Goal: Book appointment/travel/reservation

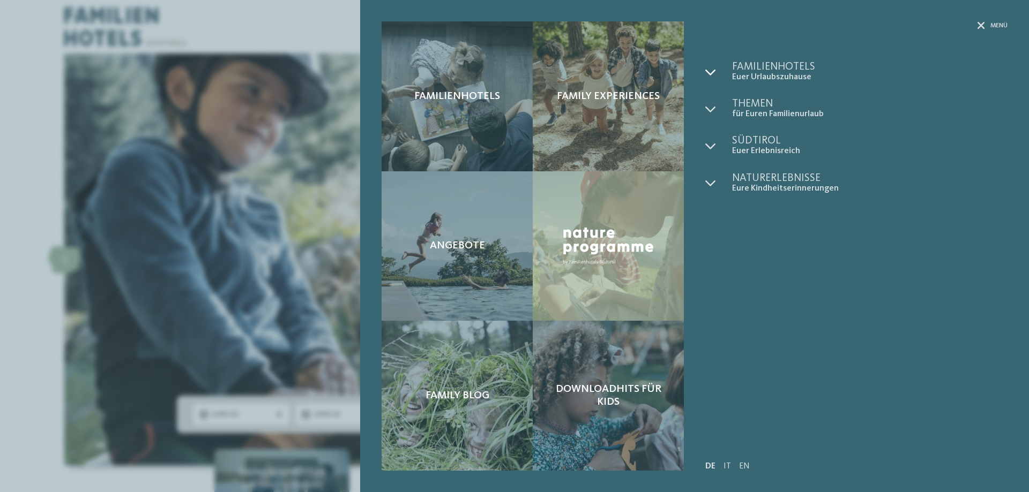
click at [713, 73] on icon at bounding box center [710, 72] width 11 height 11
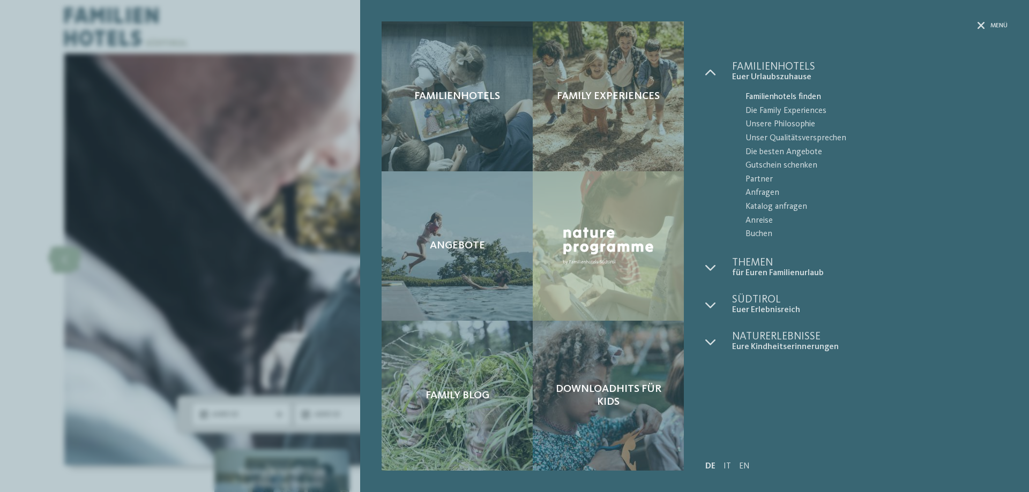
click at [798, 98] on span "Familienhotels finden" at bounding box center [876, 98] width 262 height 14
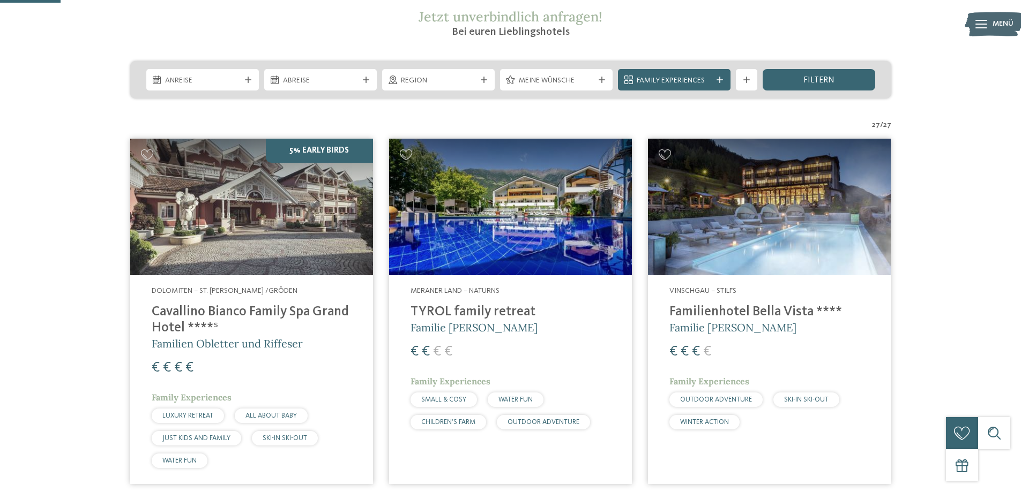
scroll to position [268, 0]
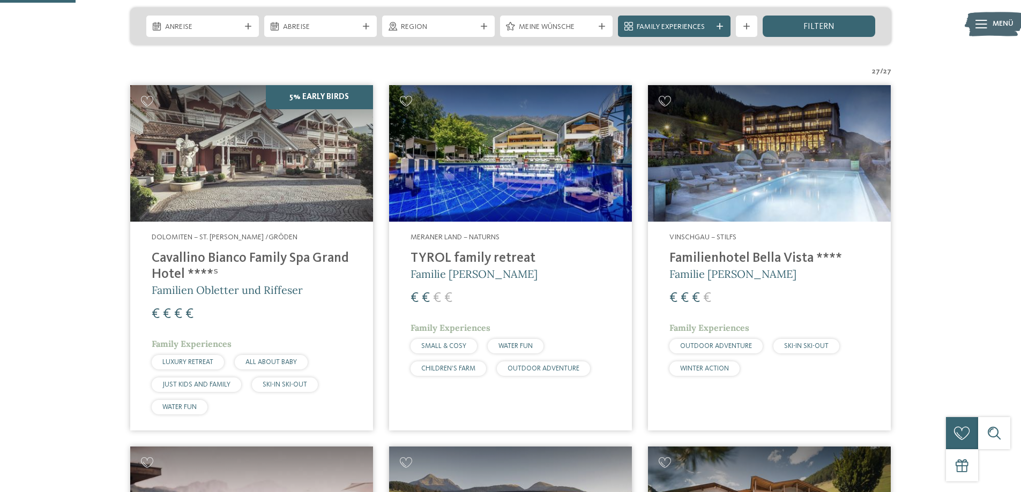
click at [481, 260] on h4 "TYROL family retreat" at bounding box center [510, 259] width 200 height 16
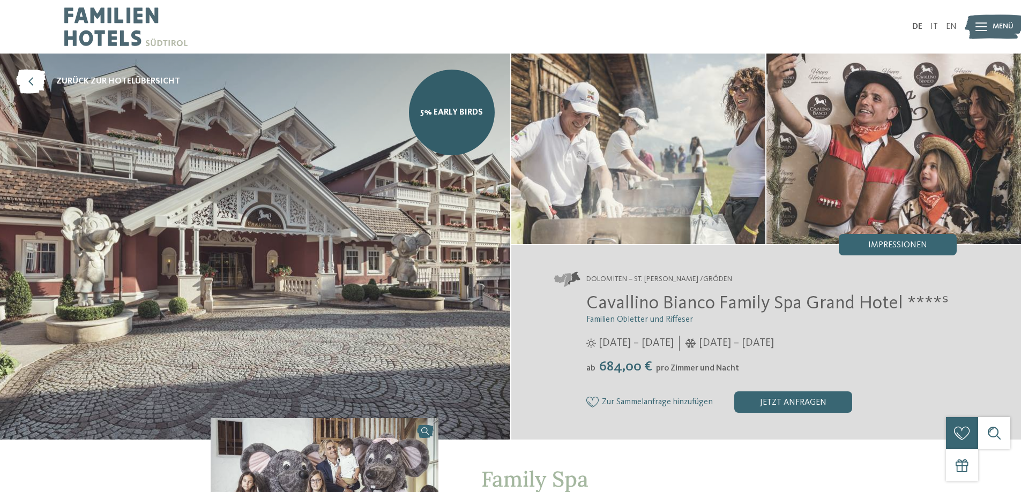
click at [422, 231] on img at bounding box center [255, 247] width 510 height 386
click at [461, 121] on link "5% Early Birds" at bounding box center [452, 113] width 86 height 86
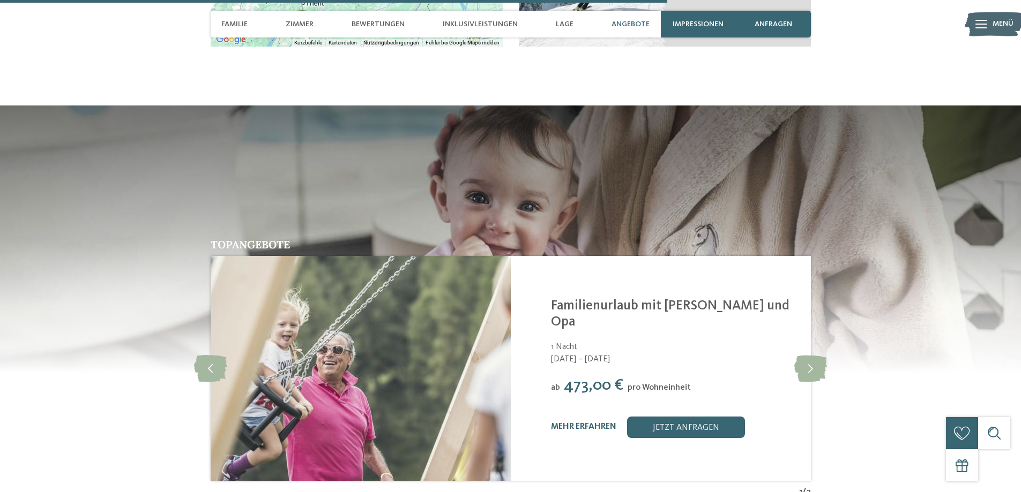
scroll to position [2465, 0]
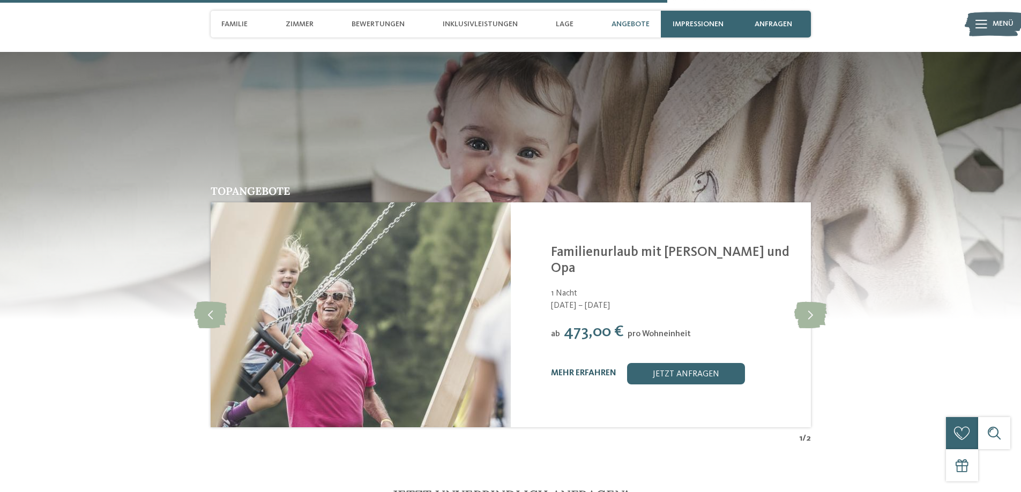
click at [589, 369] on link "mehr erfahren" at bounding box center [583, 373] width 65 height 9
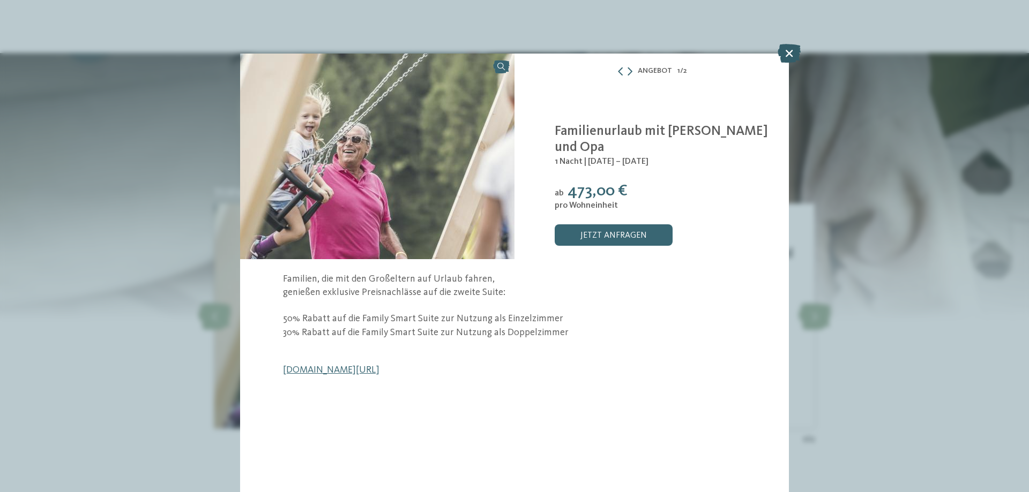
click at [792, 51] on icon at bounding box center [788, 53] width 23 height 19
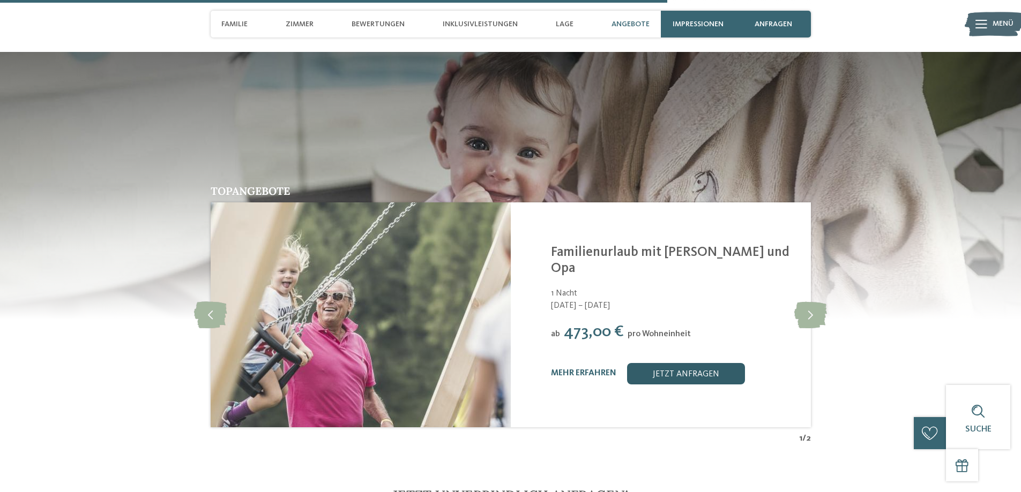
click at [693, 363] on link "jetzt anfragen" at bounding box center [686, 373] width 118 height 21
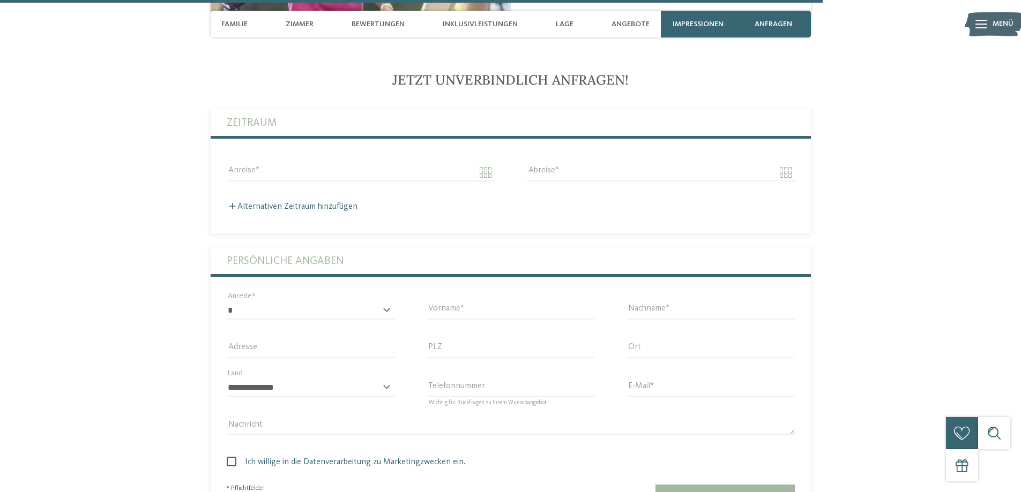
scroll to position [2881, 0]
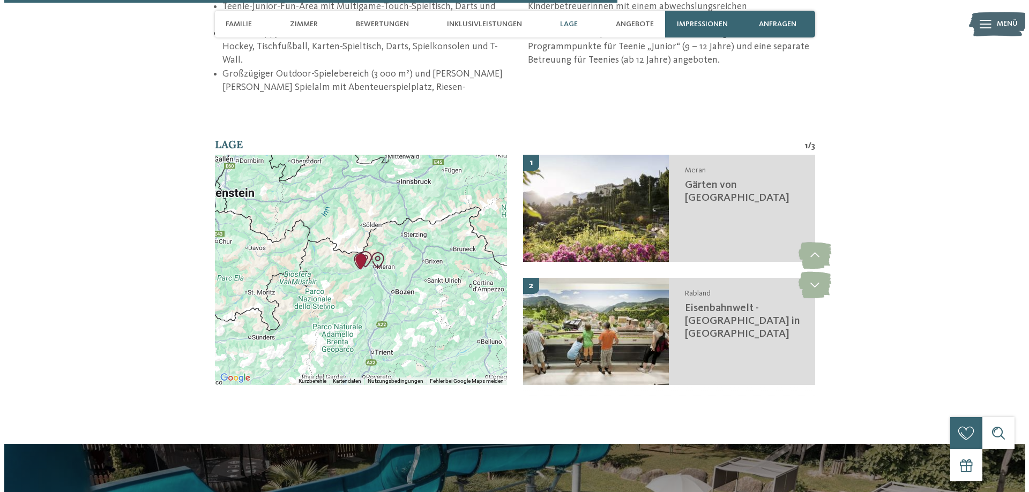
scroll to position [2204, 0]
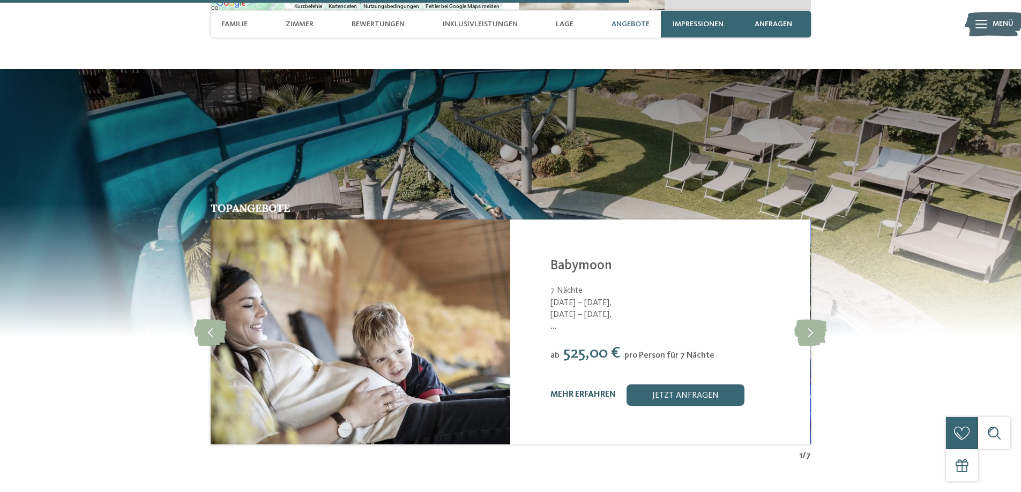
click at [580, 391] on link "mehr erfahren" at bounding box center [582, 395] width 65 height 9
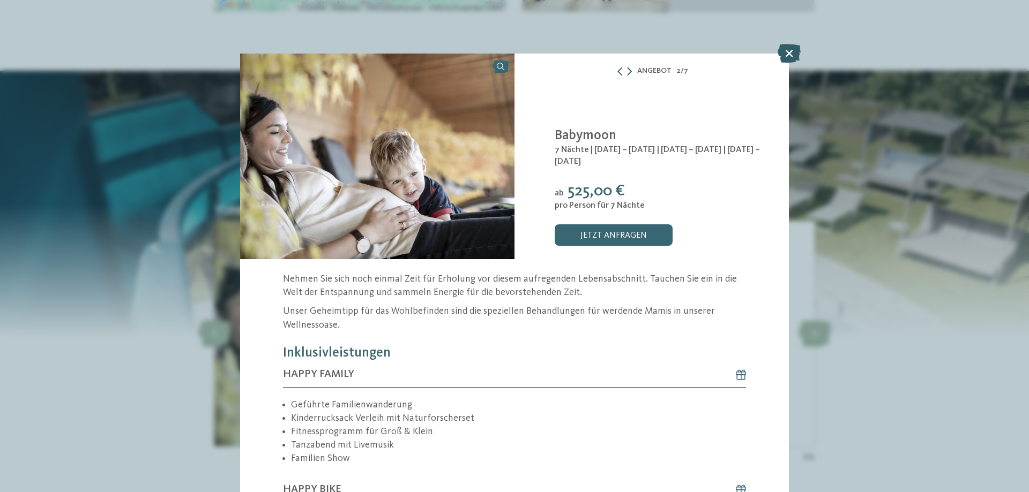
click at [789, 50] on icon at bounding box center [788, 53] width 23 height 19
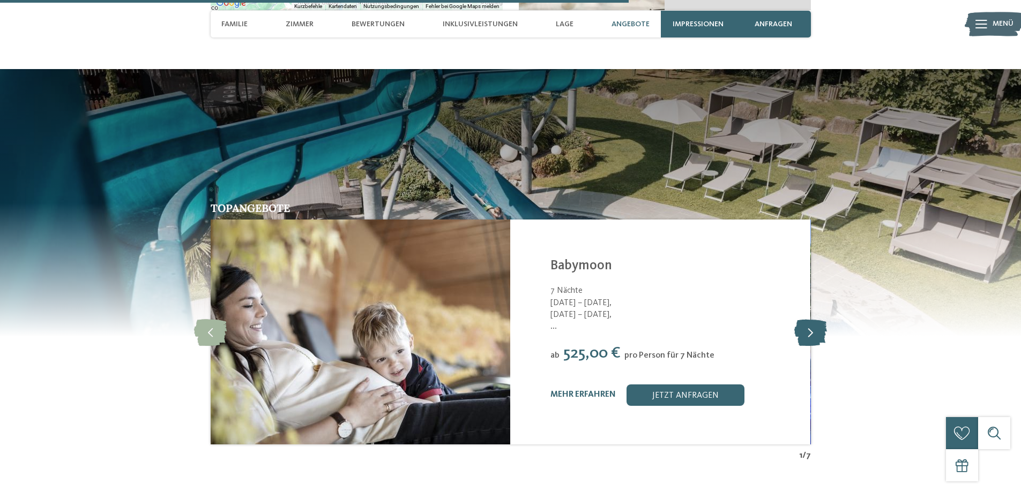
click at [814, 324] on icon at bounding box center [810, 332] width 33 height 27
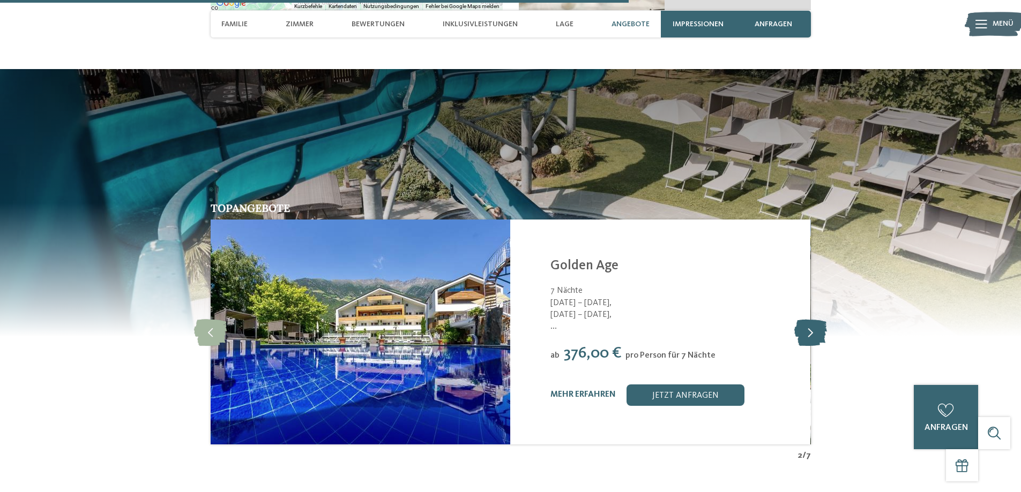
click at [814, 324] on icon at bounding box center [810, 332] width 33 height 27
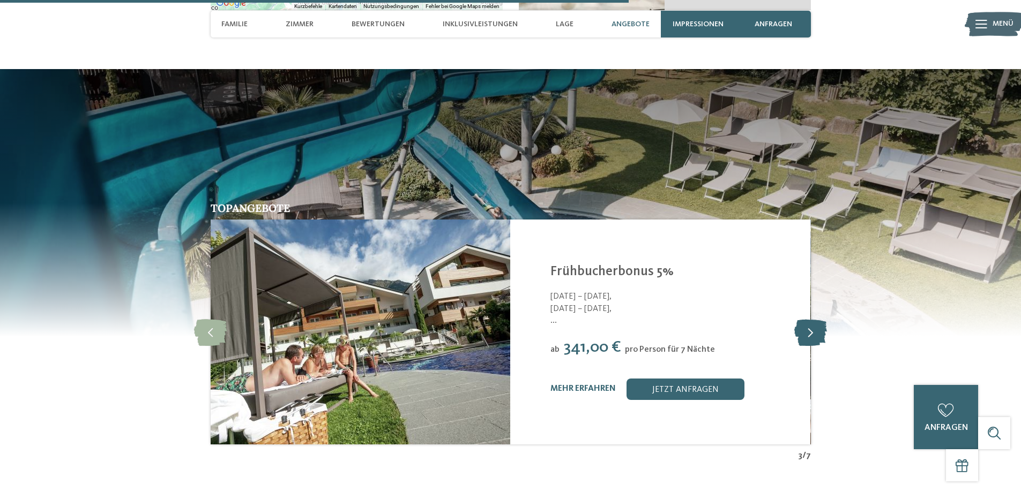
click at [814, 324] on icon at bounding box center [810, 332] width 33 height 27
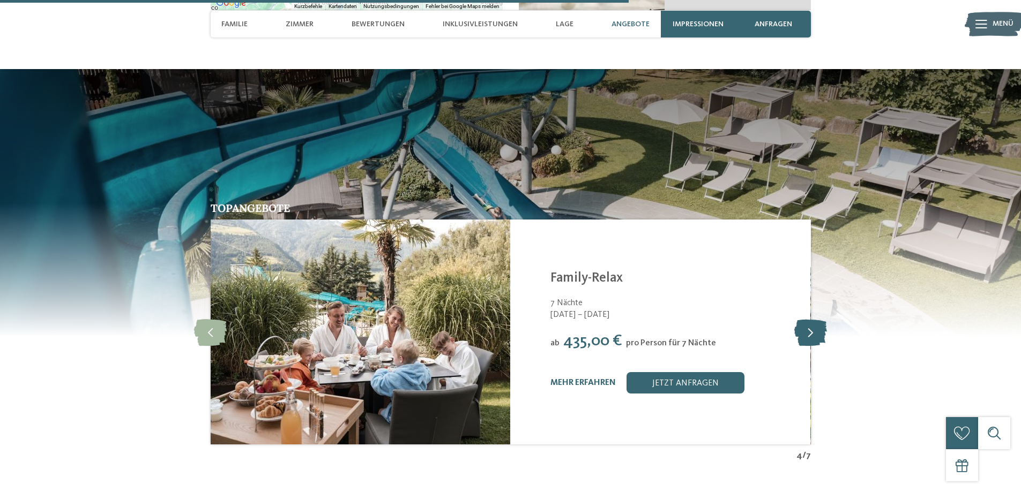
click at [814, 324] on icon at bounding box center [810, 332] width 33 height 27
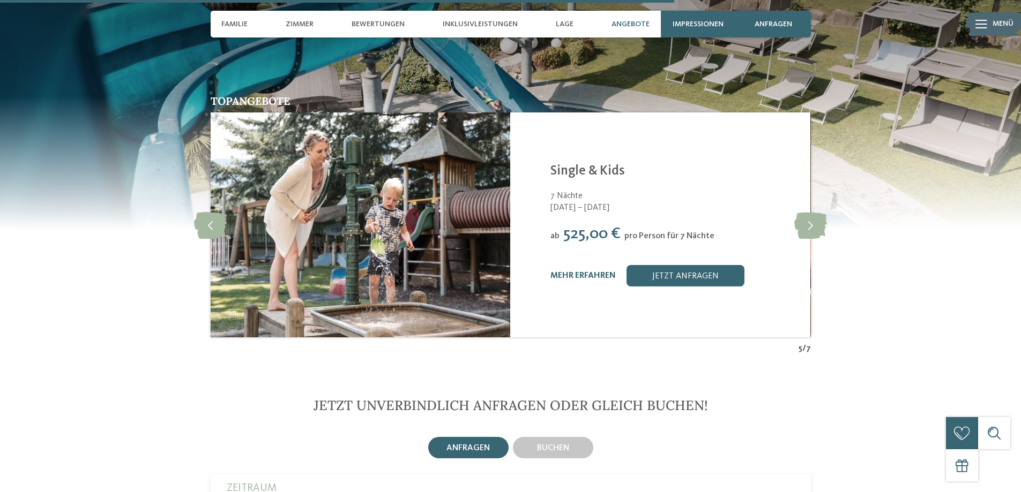
scroll to position [2472, 0]
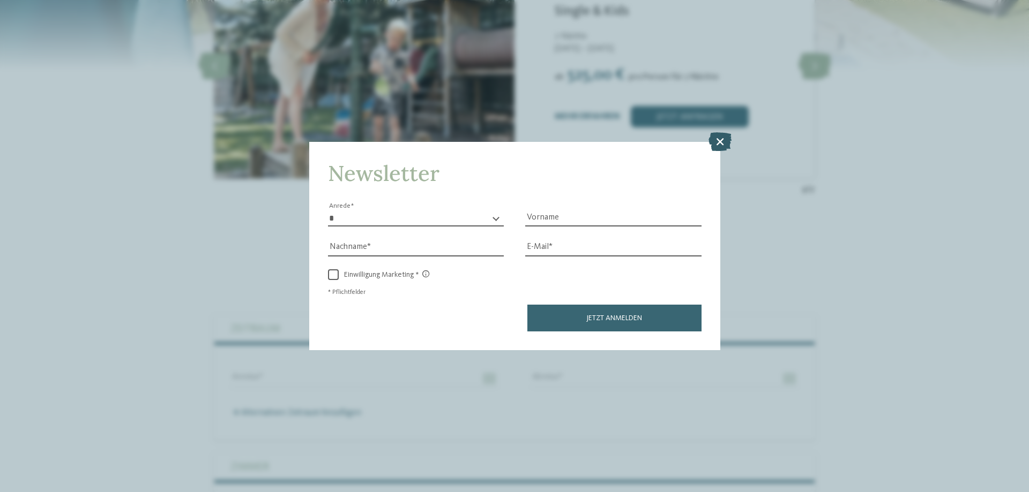
click at [724, 140] on icon at bounding box center [719, 141] width 23 height 19
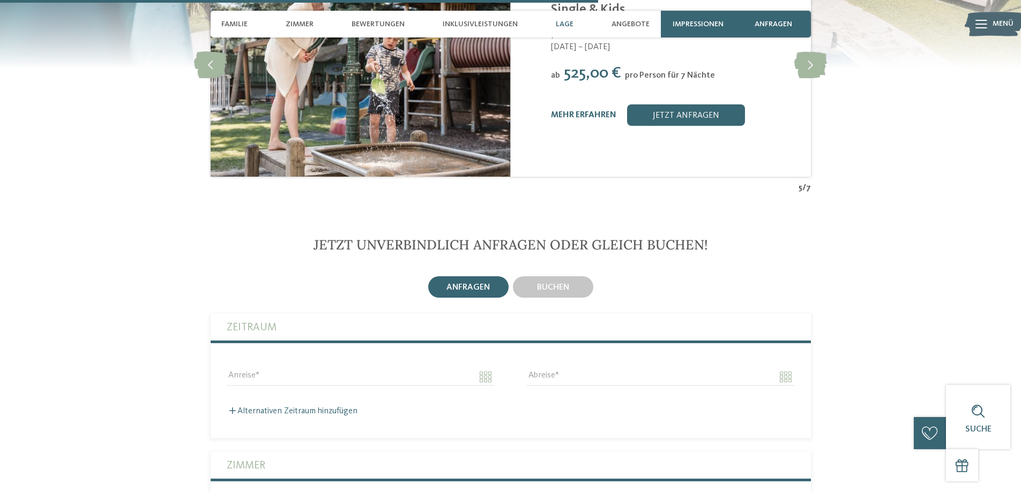
scroll to position [2097, 0]
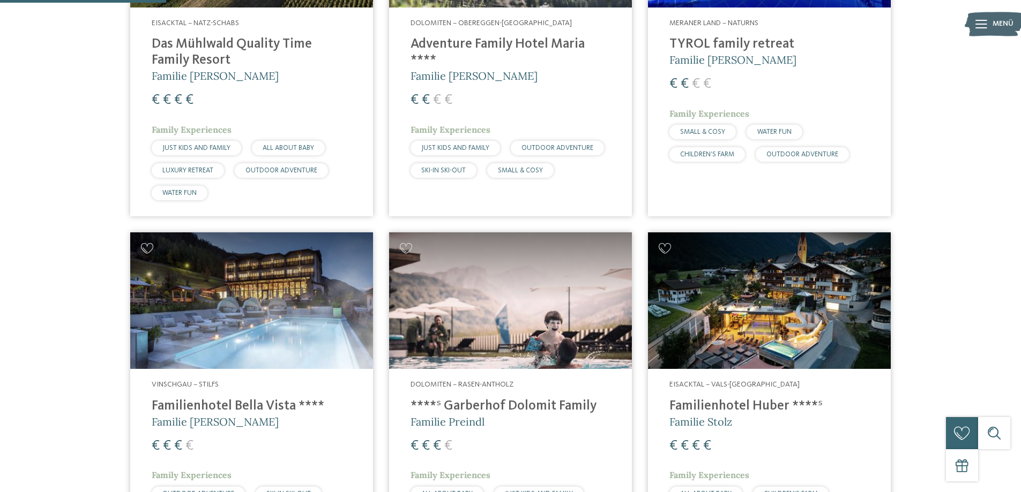
scroll to position [589, 0]
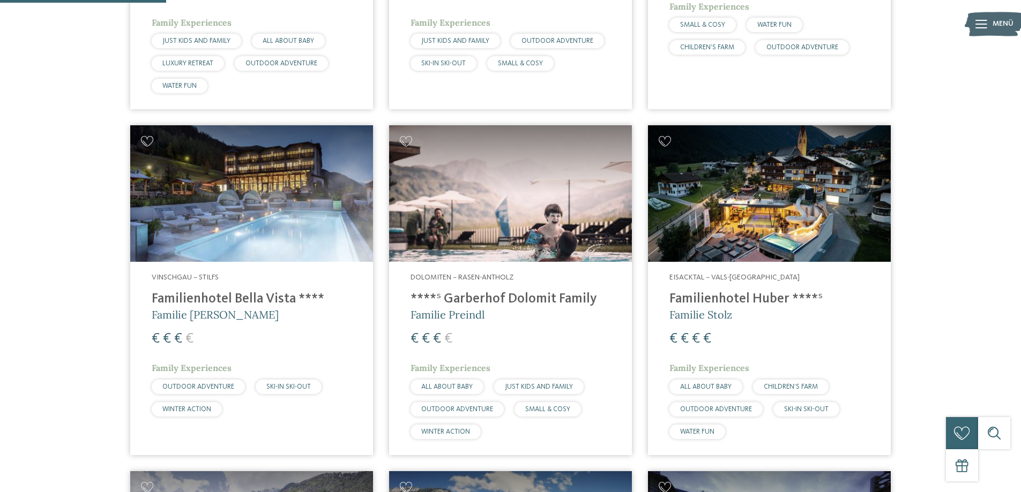
click at [542, 304] on h4 "****ˢ Garberhof Dolomit Family" at bounding box center [510, 299] width 200 height 16
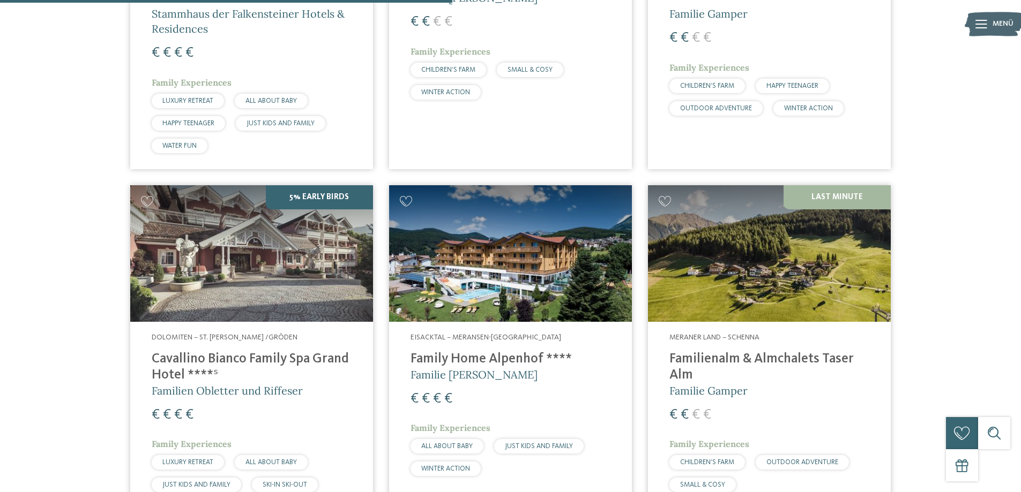
scroll to position [1661, 0]
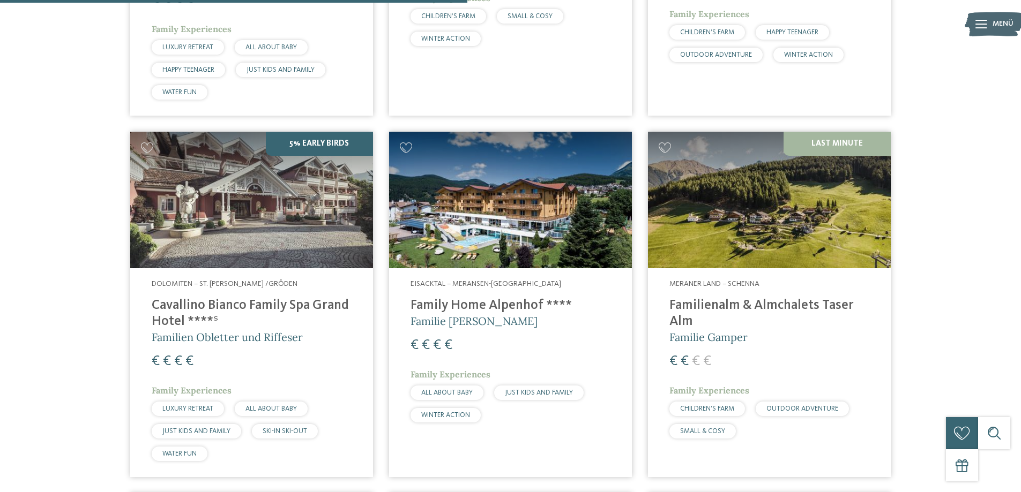
click at [292, 298] on h4 "Cavallino Bianco Family Spa Grand Hotel ****ˢ" at bounding box center [252, 314] width 200 height 32
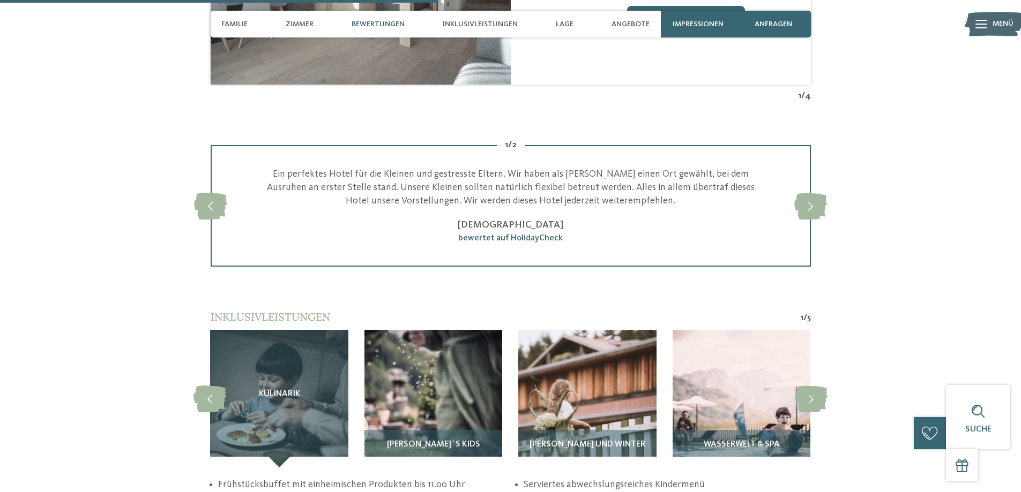
scroll to position [1607, 0]
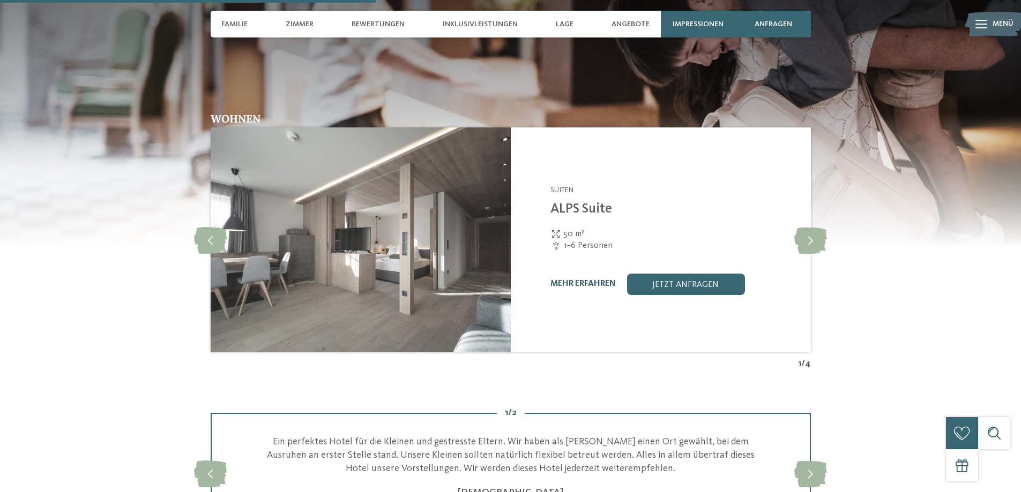
click at [587, 280] on link "mehr erfahren" at bounding box center [582, 284] width 65 height 9
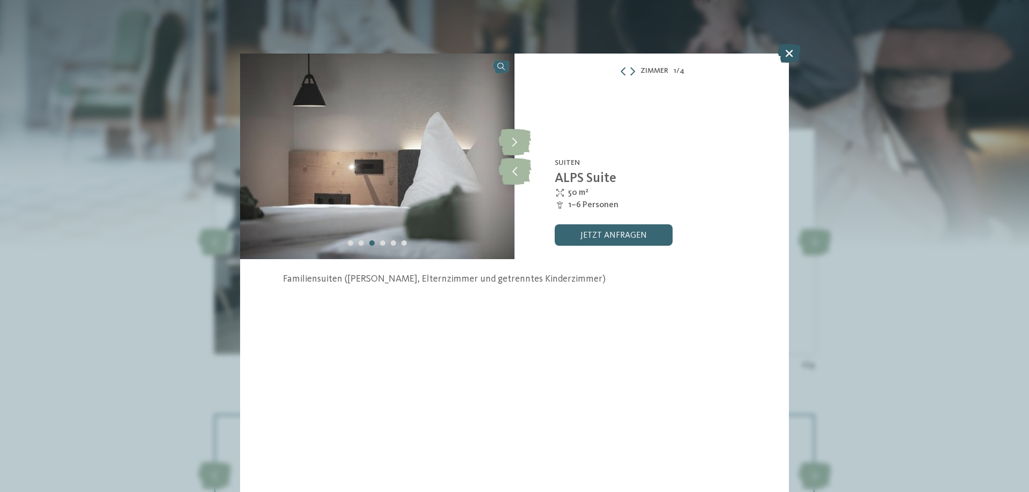
click at [789, 53] on icon at bounding box center [788, 53] width 23 height 19
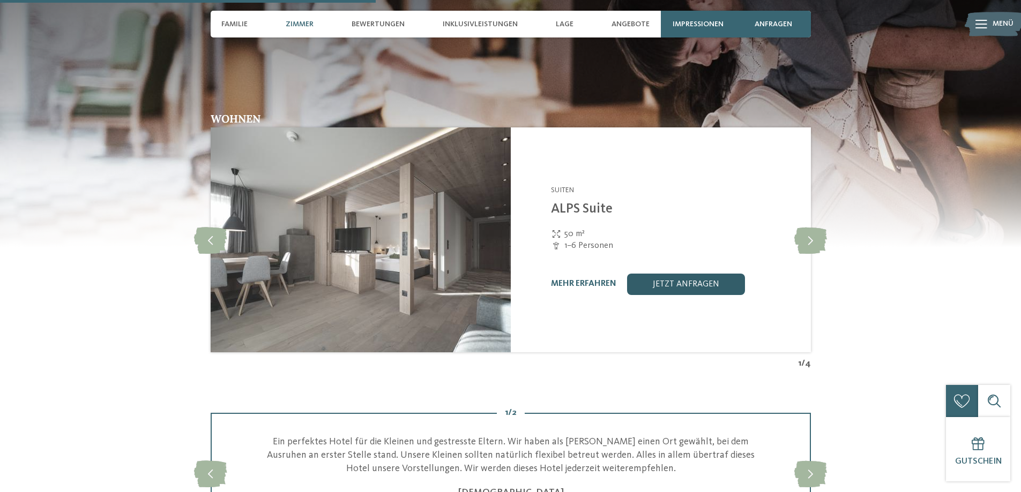
click at [663, 282] on link "jetzt anfragen" at bounding box center [685, 284] width 118 height 21
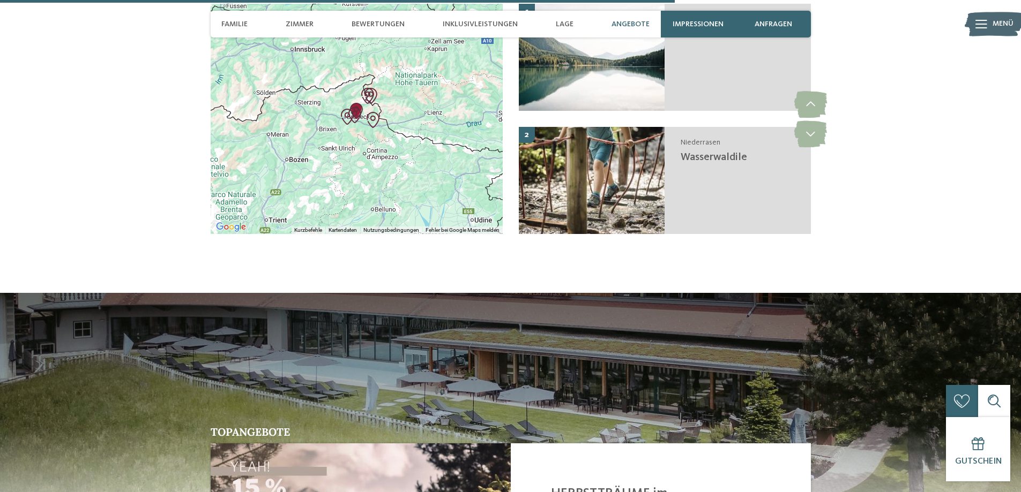
scroll to position [3034, 0]
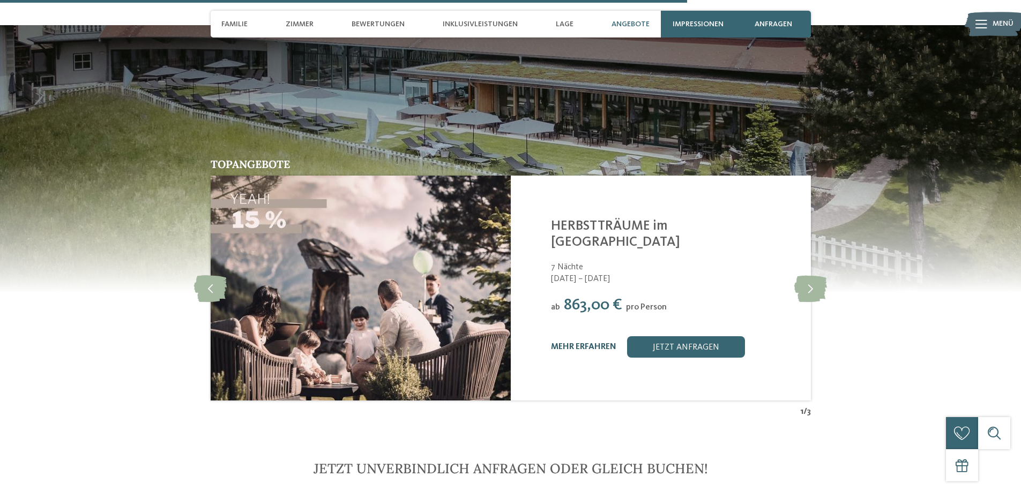
click at [592, 343] on link "mehr erfahren" at bounding box center [583, 347] width 65 height 9
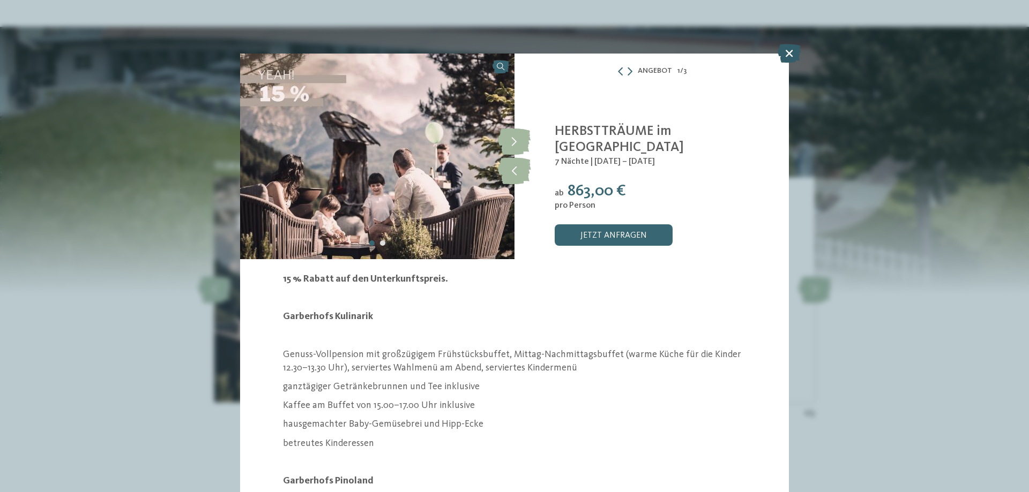
click at [793, 51] on icon at bounding box center [788, 53] width 23 height 19
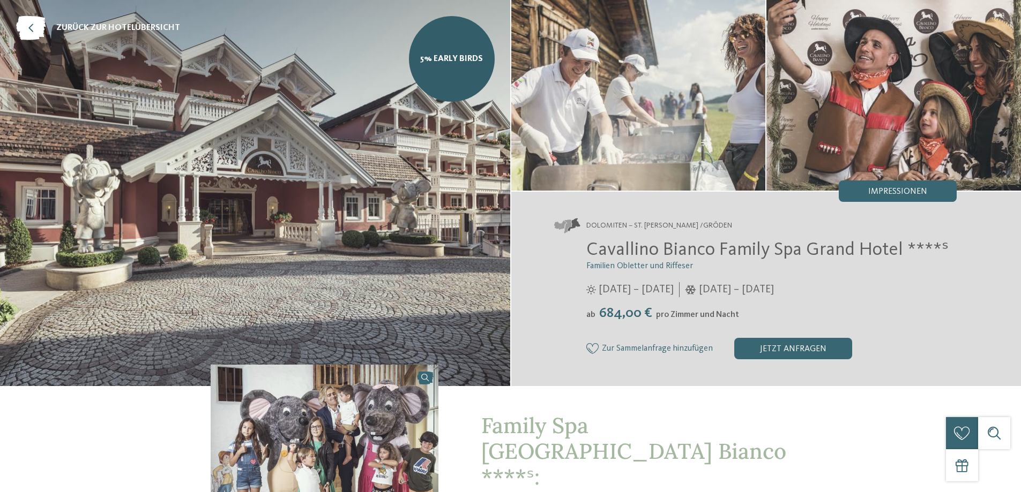
scroll to position [107, 0]
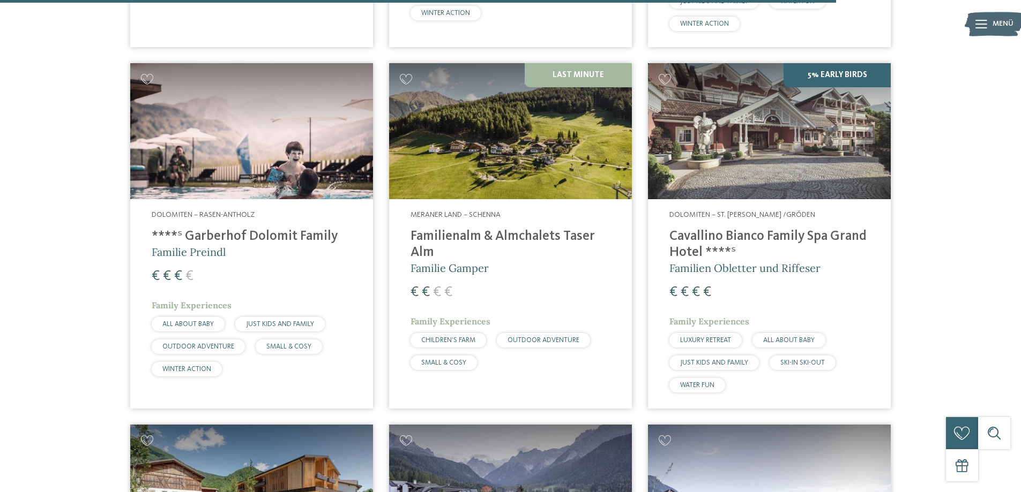
scroll to position [3054, 0]
